Goal: Information Seeking & Learning: Learn about a topic

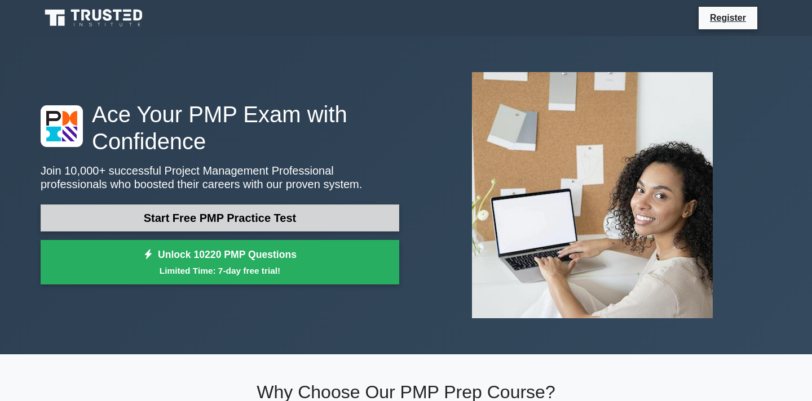
click at [213, 219] on link "Start Free PMP Practice Test" at bounding box center [220, 218] width 359 height 27
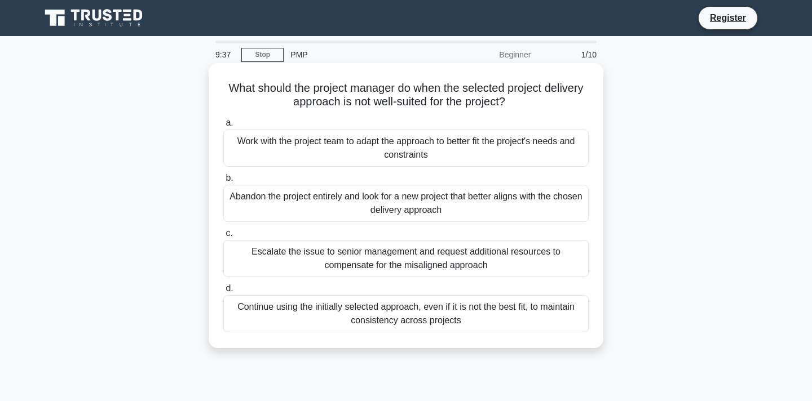
click at [304, 149] on div "Work with the project team to adapt the approach to better fit the project's ne…" at bounding box center [405, 148] width 365 height 37
click at [223, 127] on input "a. Work with the project team to adapt the approach to better fit the project's…" at bounding box center [223, 123] width 0 height 7
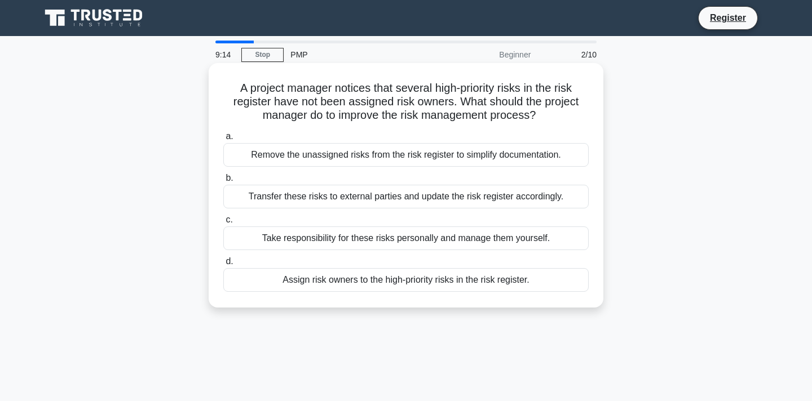
click at [362, 285] on div "Assign risk owners to the high-priority risks in the risk register." at bounding box center [405, 280] width 365 height 24
click at [223, 266] on input "d. Assign risk owners to the high-priority risks in the risk register." at bounding box center [223, 261] width 0 height 7
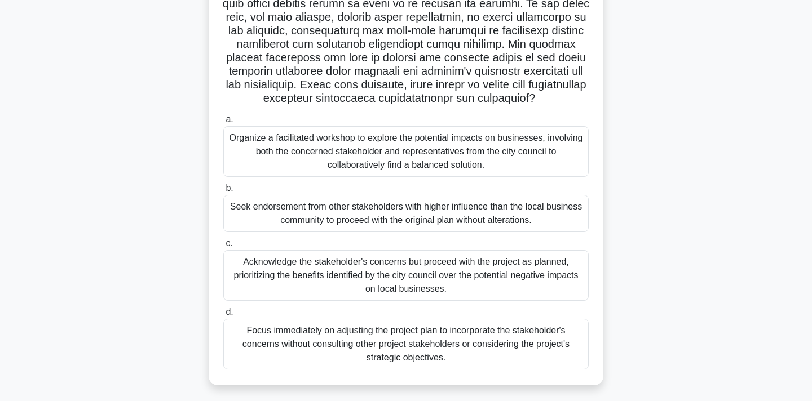
scroll to position [212, 0]
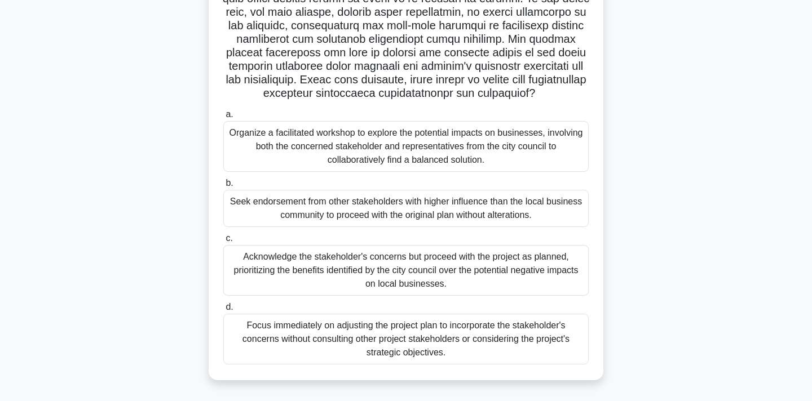
click at [332, 149] on div "Organize a facilitated workshop to explore the potential impacts on businesses,…" at bounding box center [405, 146] width 365 height 51
click at [223, 118] on input "a. Organize a facilitated workshop to explore the potential impacts on business…" at bounding box center [223, 114] width 0 height 7
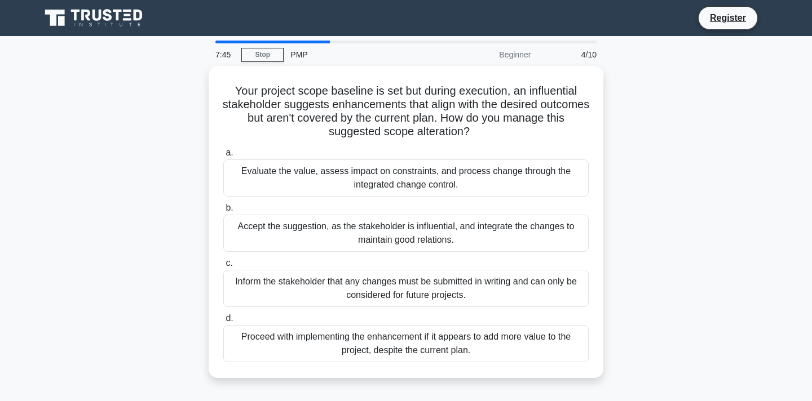
scroll to position [1, 0]
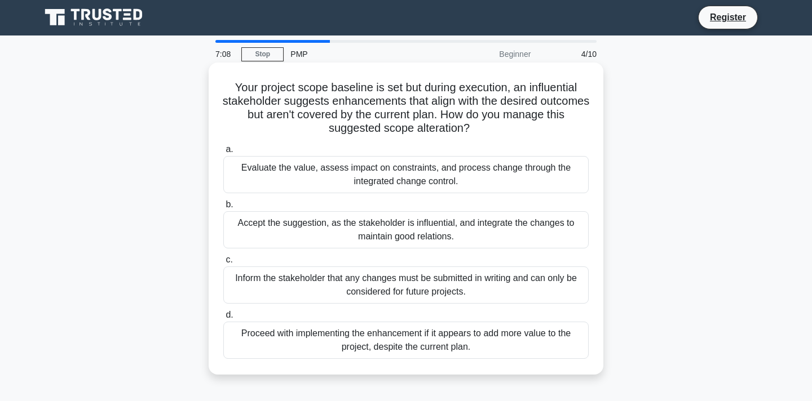
click at [277, 171] on div "Evaluate the value, assess impact on constraints, and process change through th…" at bounding box center [405, 174] width 365 height 37
click at [223, 153] on input "a. Evaluate the value, assess impact on constraints, and process change through…" at bounding box center [223, 149] width 0 height 7
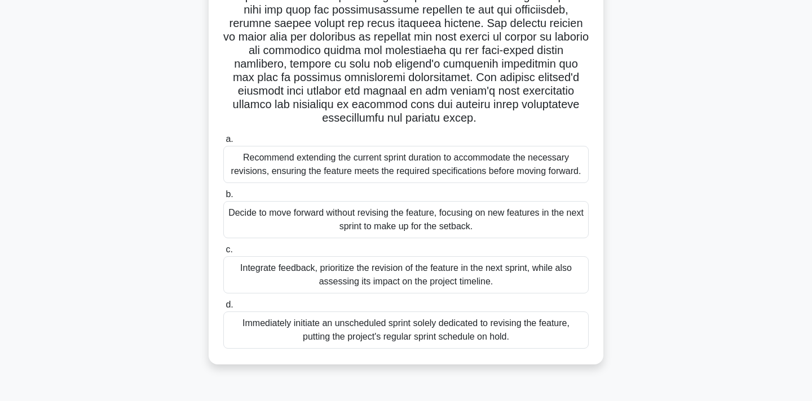
scroll to position [191, 0]
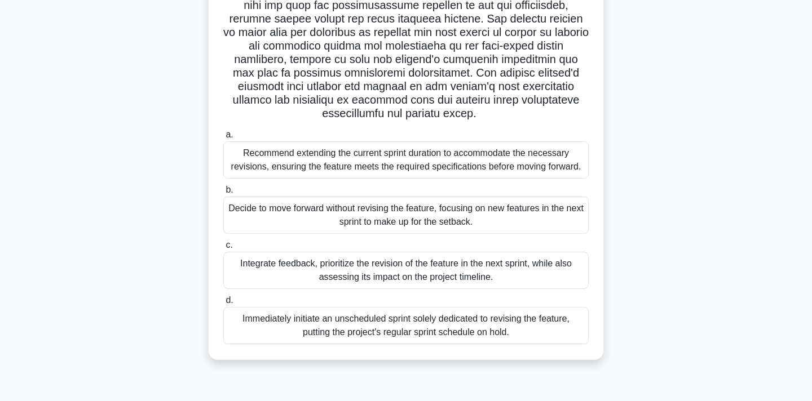
click at [254, 271] on div "Integrate feedback, prioritize the revision of the feature in the next sprint, …" at bounding box center [405, 270] width 365 height 37
click at [223, 249] on input "c. Integrate feedback, prioritize the revision of the feature in the next sprin…" at bounding box center [223, 245] width 0 height 7
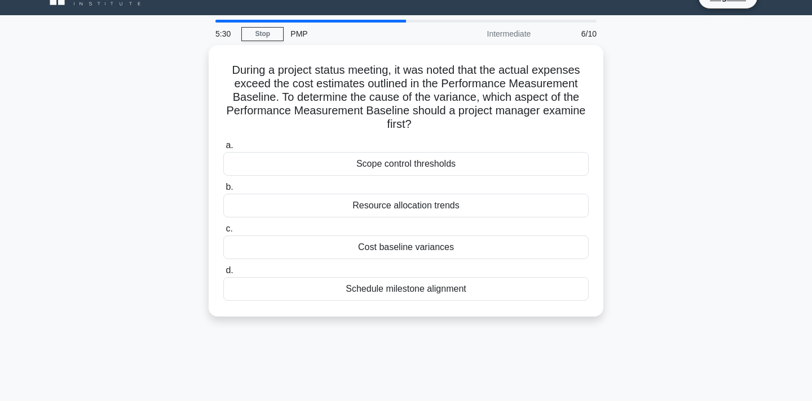
scroll to position [0, 0]
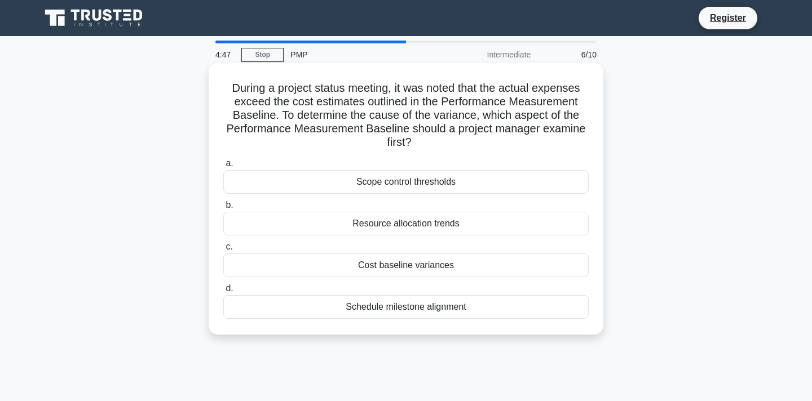
click at [343, 308] on div "Schedule milestone alignment" at bounding box center [405, 307] width 365 height 24
click at [223, 293] on input "d. Schedule milestone alignment" at bounding box center [223, 288] width 0 height 7
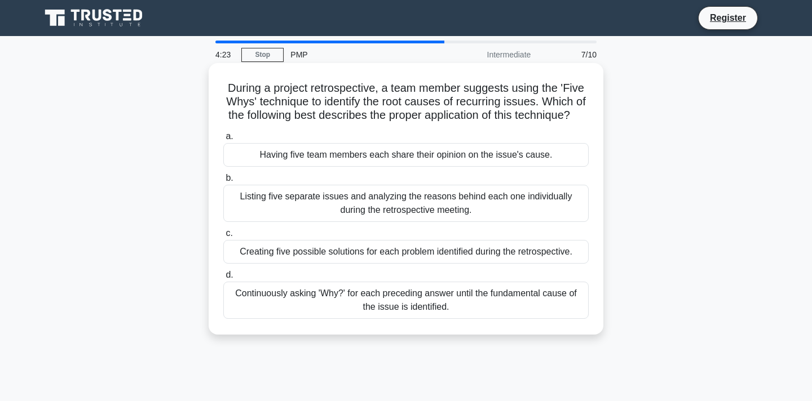
click at [348, 303] on div "Continuously asking 'Why?' for each preceding answer until the fundamental caus…" at bounding box center [405, 300] width 365 height 37
click at [223, 279] on input "d. Continuously asking 'Why?' for each preceding answer until the fundamental c…" at bounding box center [223, 275] width 0 height 7
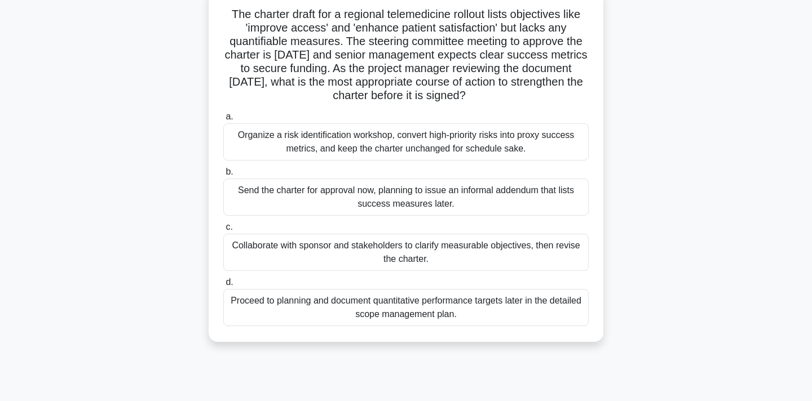
scroll to position [75, 0]
click at [299, 254] on div "Collaborate with sponsor and stakeholders to clarify measurable objectives, the…" at bounding box center [405, 251] width 365 height 37
click at [223, 230] on input "c. Collaborate with sponsor and stakeholders to clarify measurable objectives, …" at bounding box center [223, 226] width 0 height 7
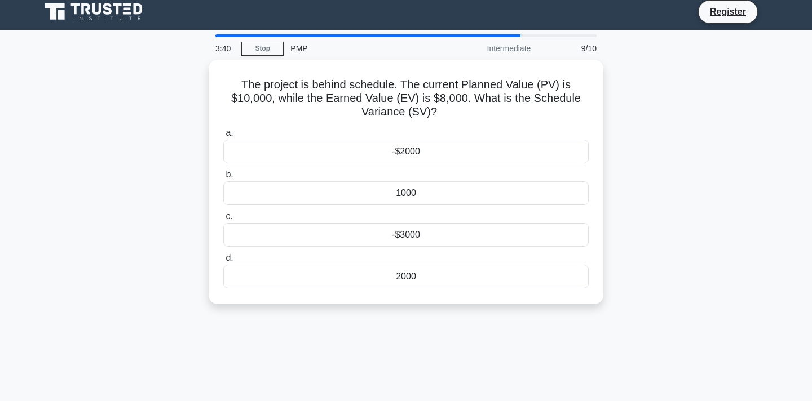
scroll to position [0, 0]
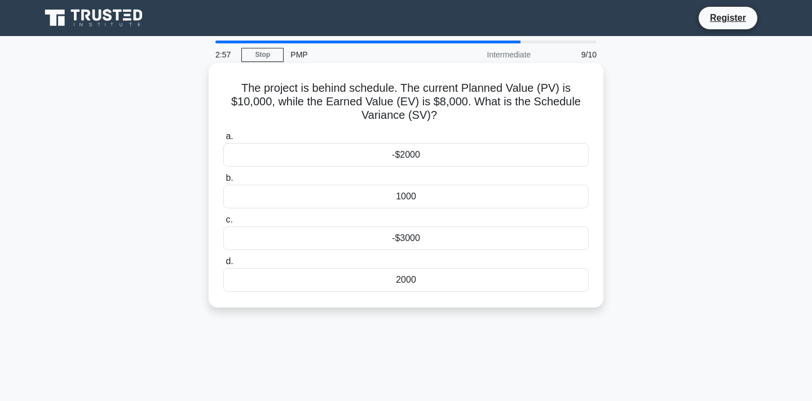
click at [405, 284] on div "2000" at bounding box center [405, 280] width 365 height 24
click at [223, 266] on input "d. 2000" at bounding box center [223, 261] width 0 height 7
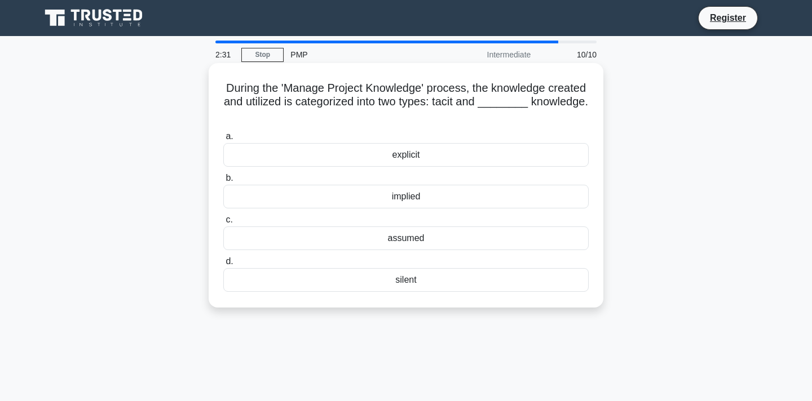
click at [442, 104] on h5 "During the 'Manage Project Knowledge' process, the knowledge created and utiliz…" at bounding box center [406, 102] width 368 height 42
copy h5 "tacit"
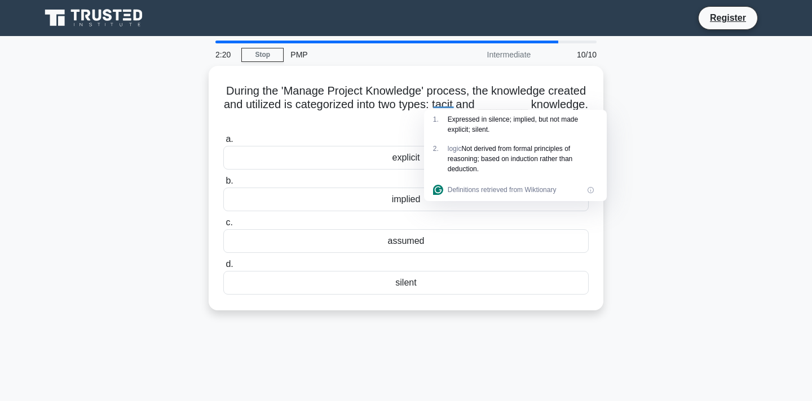
click at [699, 151] on div "During the 'Manage Project Knowledge' process, the knowledge created and utiliz…" at bounding box center [406, 195] width 744 height 258
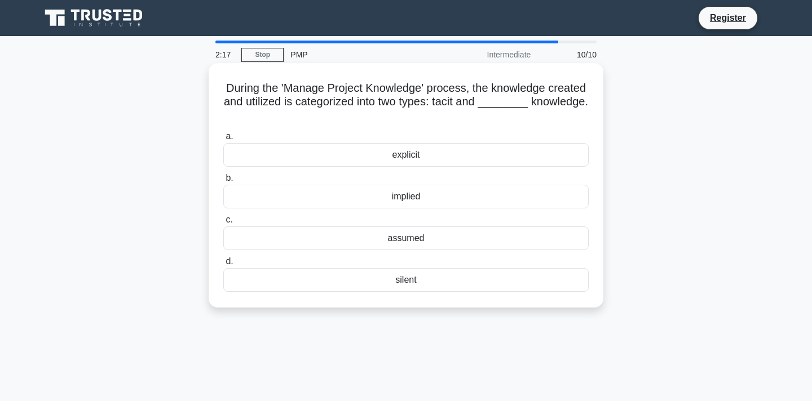
click at [400, 156] on div "explicit" at bounding box center [405, 155] width 365 height 24
click at [223, 140] on input "a. explicit" at bounding box center [223, 136] width 0 height 7
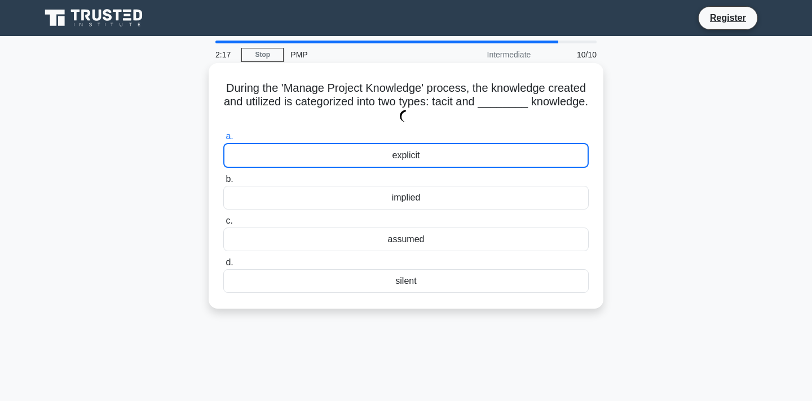
click at [400, 156] on div "explicit" at bounding box center [405, 155] width 365 height 25
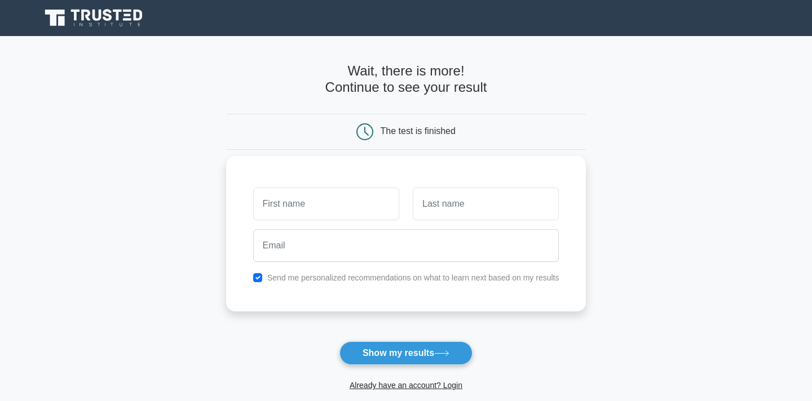
click at [288, 201] on input "text" at bounding box center [326, 204] width 146 height 33
type input "[PERSON_NAME]"
click at [430, 202] on input "text" at bounding box center [486, 204] width 146 height 33
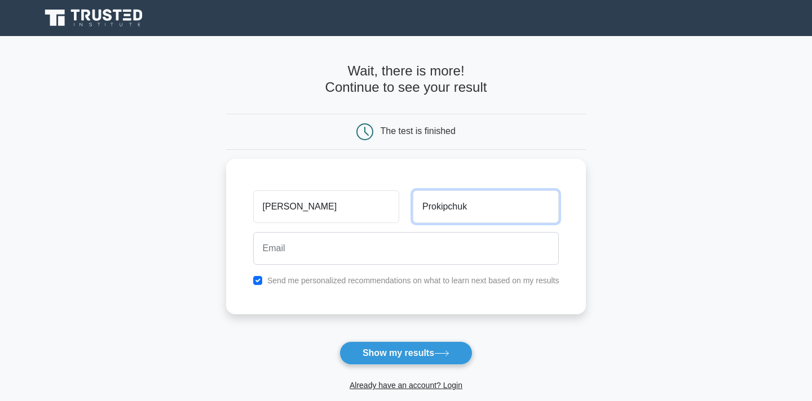
type input "Prokipchuk"
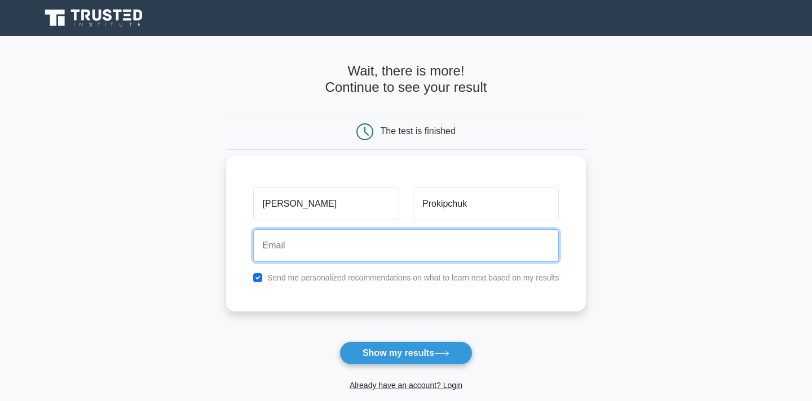
click at [312, 246] on input "email" at bounding box center [406, 245] width 306 height 33
paste input "irina.prokipchyk@gmail.com"
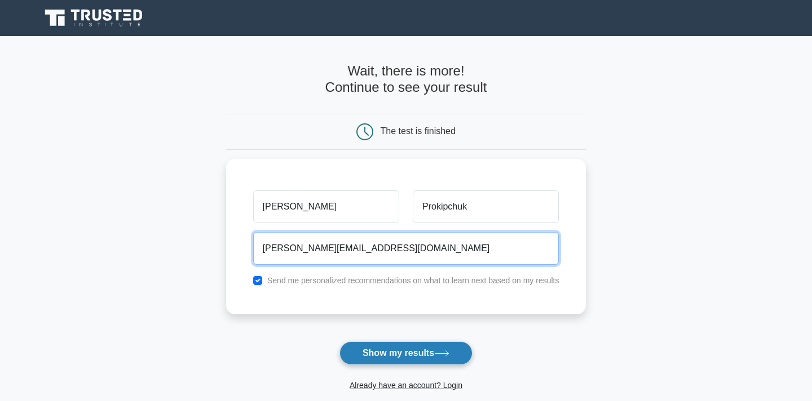
type input "irina.prokipchyk@gmail.com"
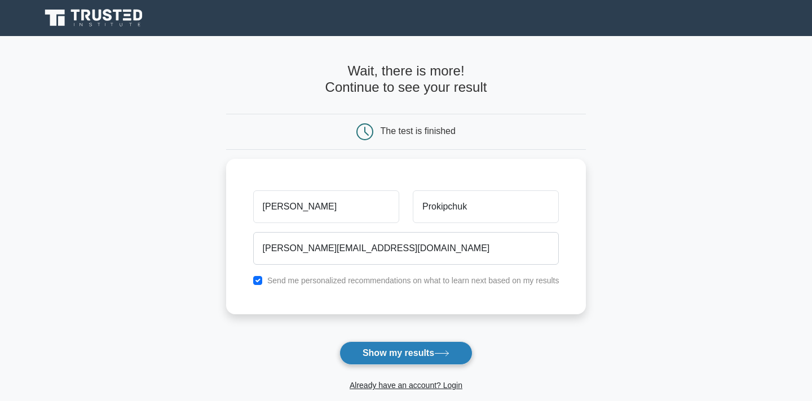
click at [382, 356] on button "Show my results" at bounding box center [405, 354] width 133 height 24
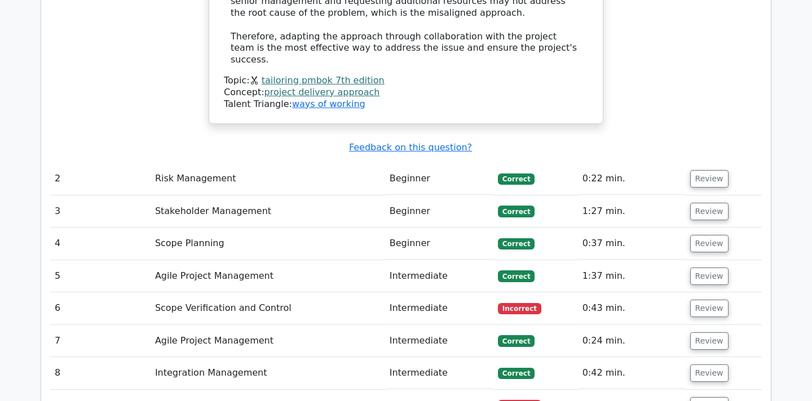
scroll to position [1520, 0]
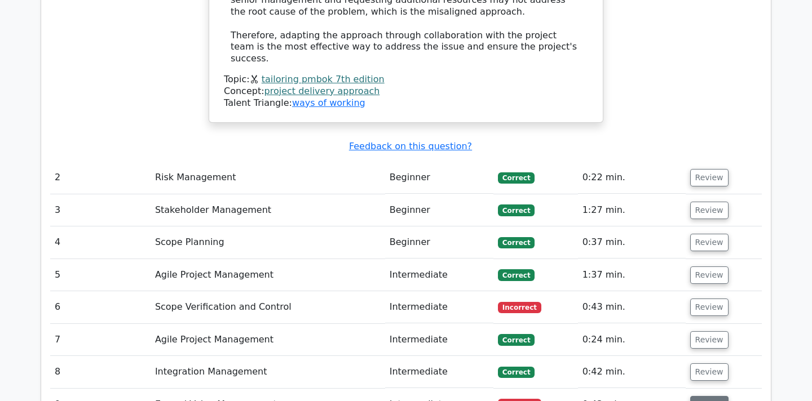
click at [690, 396] on button "Review" at bounding box center [709, 404] width 38 height 17
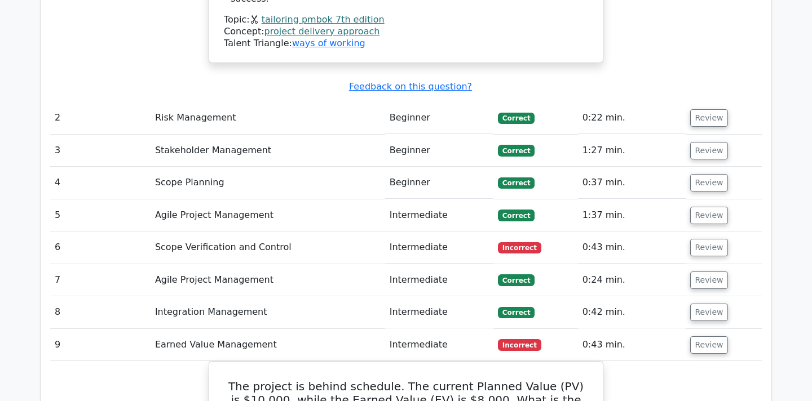
scroll to position [1577, 0]
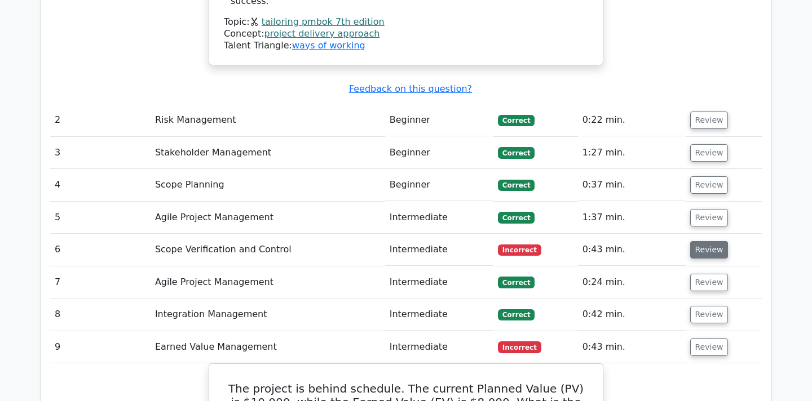
click at [690, 241] on button "Review" at bounding box center [709, 249] width 38 height 17
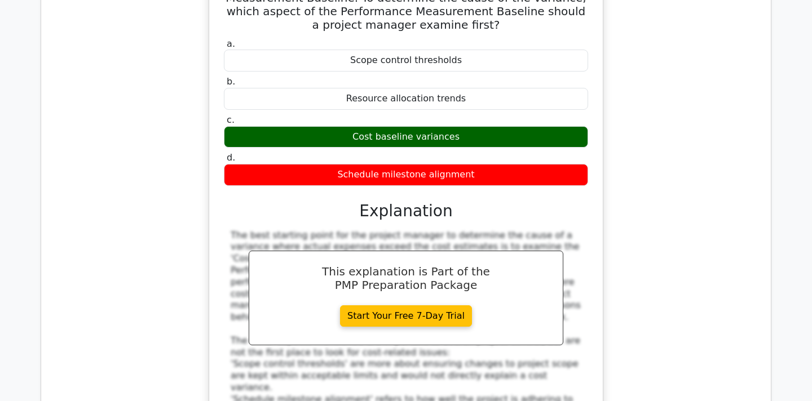
scroll to position [1921, 0]
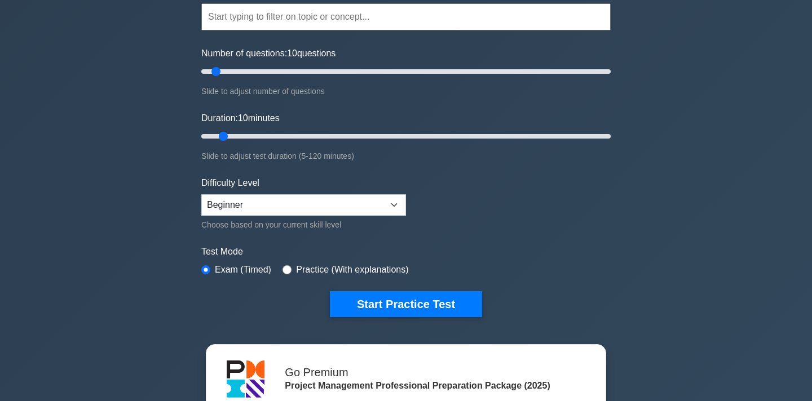
scroll to position [108, 0]
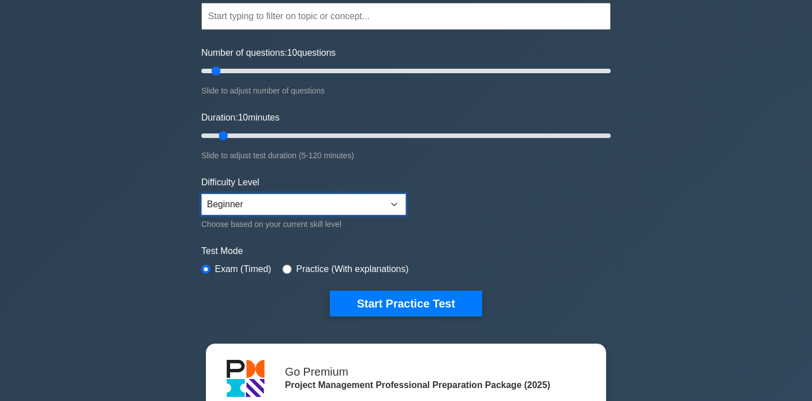
click at [290, 206] on select "Beginner Intermediate Expert" at bounding box center [303, 204] width 205 height 21
select select "intermediate"
click at [201, 194] on select "Beginner Intermediate Expert" at bounding box center [303, 204] width 205 height 21
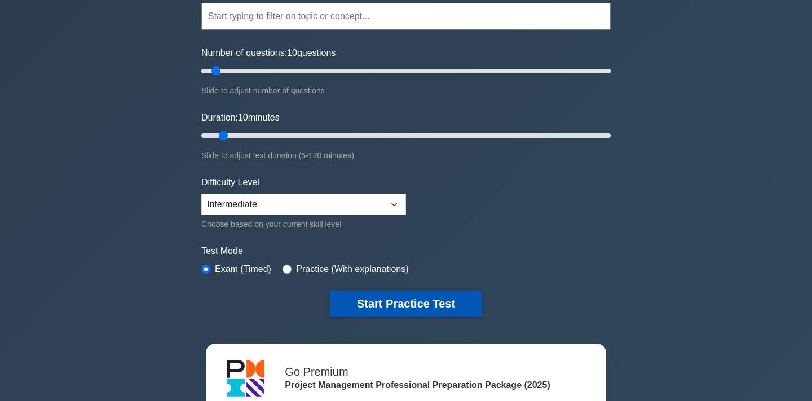
click at [388, 303] on button "Start Practice Test" at bounding box center [406, 304] width 152 height 26
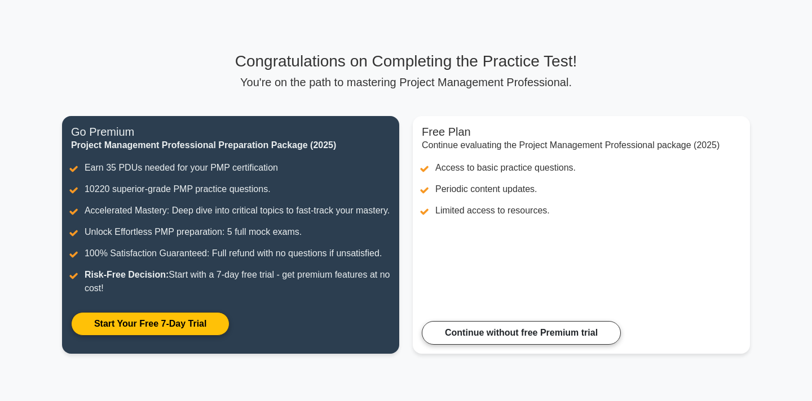
scroll to position [16, 0]
